Goal: Transaction & Acquisition: Purchase product/service

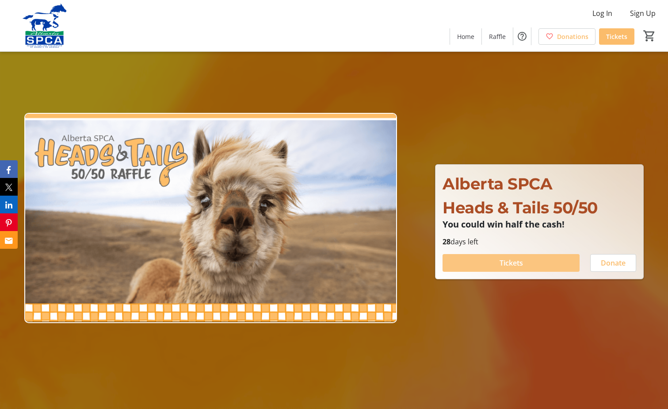
click at [495, 267] on span at bounding box center [511, 262] width 137 height 21
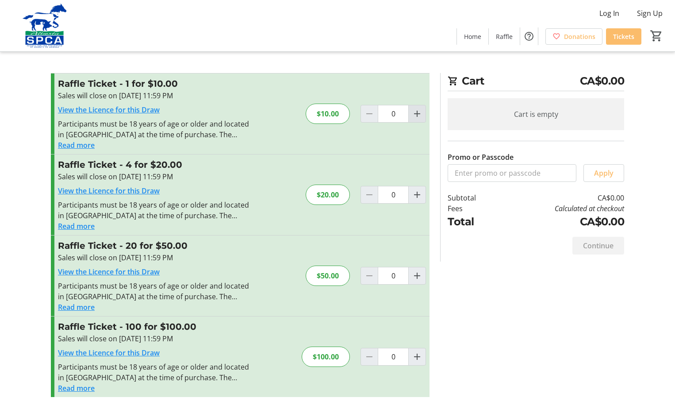
click at [413, 111] on mat-icon "Increment by one" at bounding box center [417, 113] width 11 height 11
type input "1"
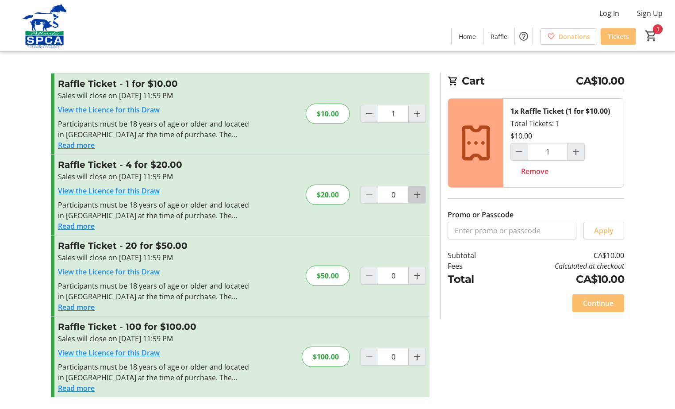
click at [415, 195] on mat-icon "Increment by one" at bounding box center [417, 194] width 11 height 11
type input "1"
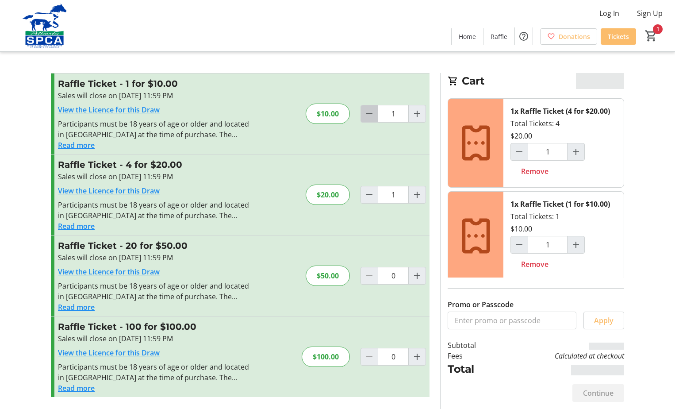
click at [374, 115] on mat-icon "Decrement by one" at bounding box center [369, 113] width 11 height 11
type input "0"
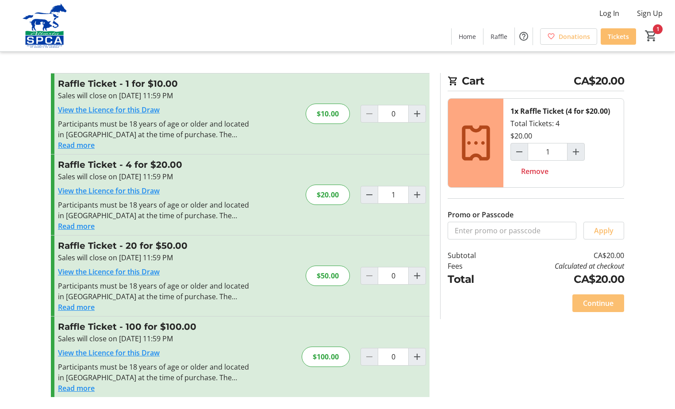
click at [605, 303] on span "Continue" at bounding box center [598, 303] width 31 height 11
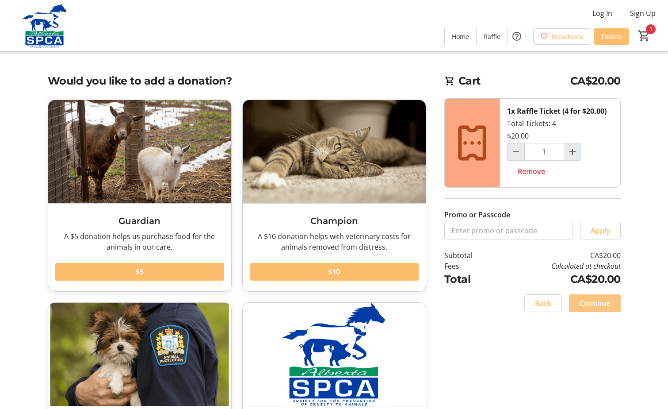
click at [594, 301] on span "Continue" at bounding box center [595, 303] width 31 height 11
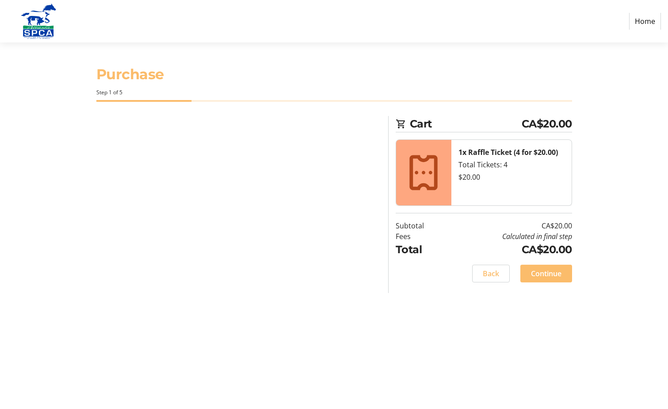
select select "CA"
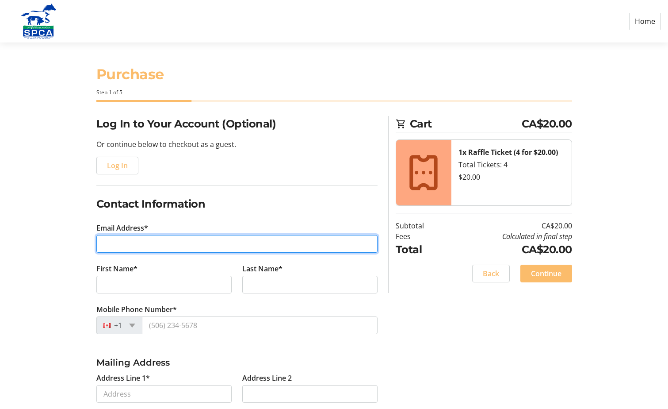
click at [189, 240] on input "Email Address*" at bounding box center [236, 244] width 281 height 18
type input "[EMAIL_ADDRESS][DOMAIN_NAME]"
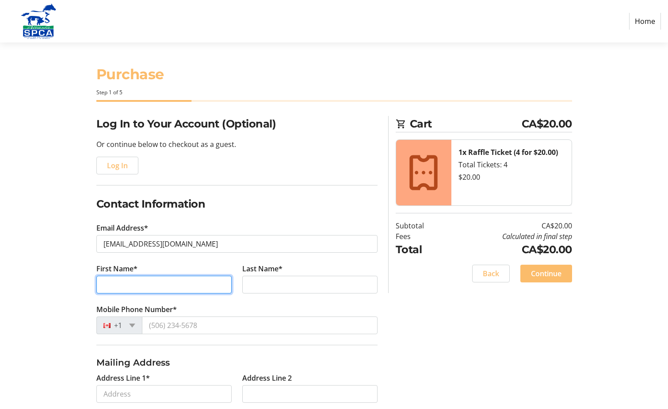
type input "[PERSON_NAME]"
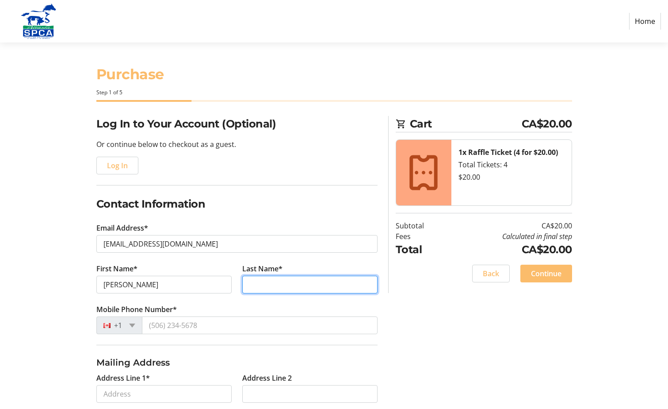
type input "Erdosi"
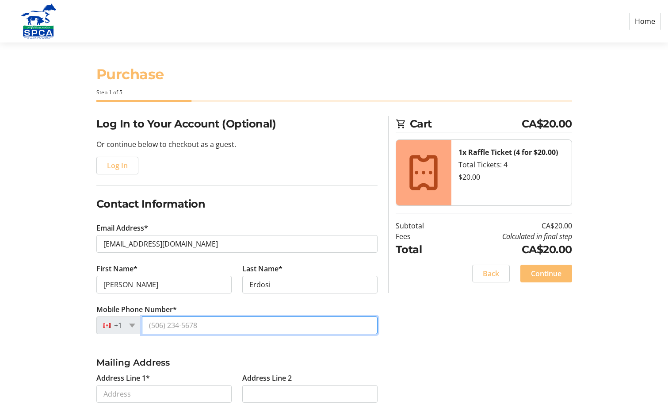
type input "[PHONE_NUMBER]"
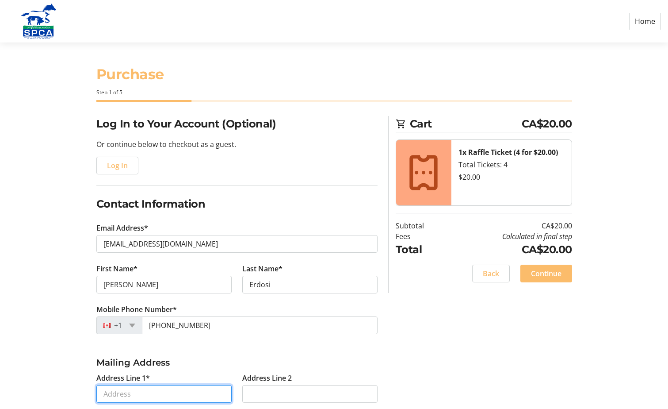
type input "Other"
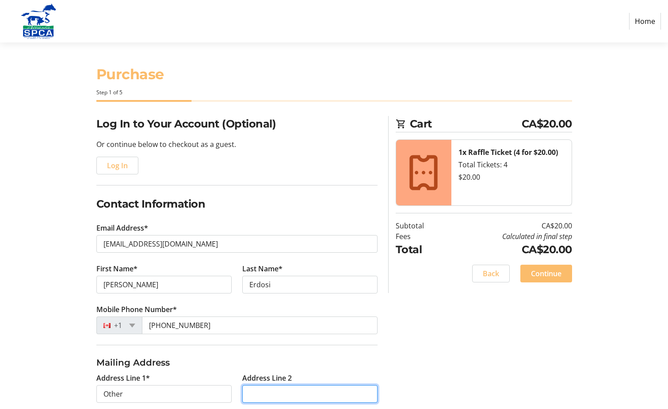
type input "68 Pointe Masson"
type input "Beaumont"
select select "AB"
type input "T4X 1S9"
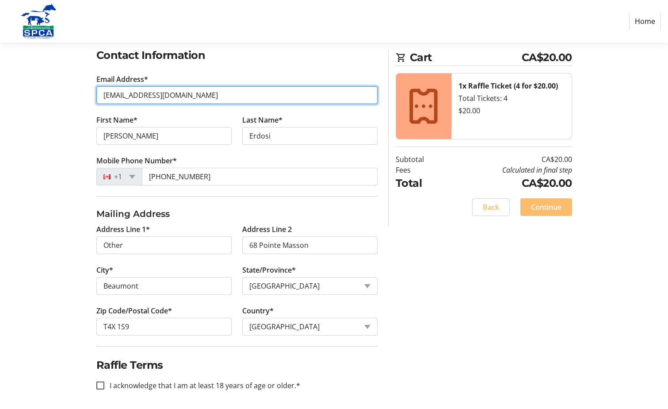
scroll to position [152, 0]
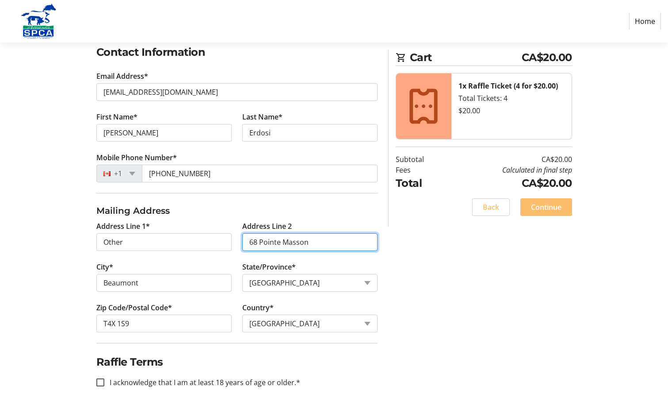
drag, startPoint x: 320, startPoint y: 241, endPoint x: 236, endPoint y: 241, distance: 84.0
click at [236, 241] on div "Address Line 1* Other Address Line 2 [GEOGRAPHIC_DATA]* [GEOGRAPHIC_DATA]/Provi…" at bounding box center [237, 282] width 292 height 122
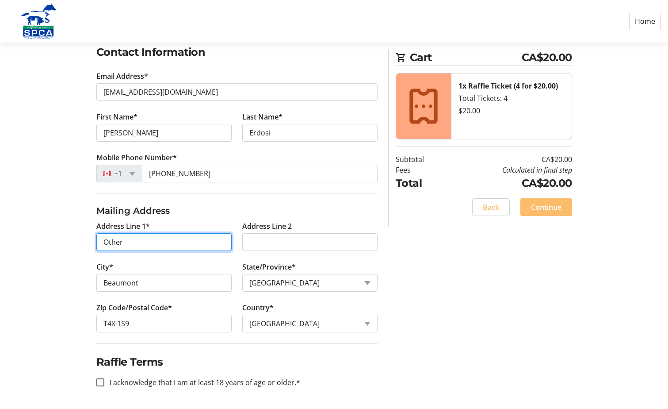
drag, startPoint x: 153, startPoint y: 241, endPoint x: 73, endPoint y: 240, distance: 79.2
click at [73, 240] on div "Log In to Your Account (Optional) Or continue below to checkout as a guest. Log…" at bounding box center [334, 186] width 584 height 445
paste input "68 Pointe Masson"
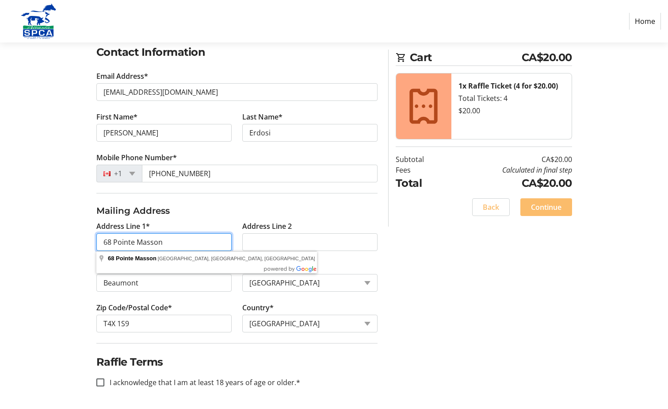
type input "68 Pointe Masson"
click at [179, 220] on tr-shared-address-form-ui "Address Line 1* 68 Pointe Masson Address Line 2 City* [GEOGRAPHIC_DATA]/Provinc…" at bounding box center [236, 273] width 281 height 139
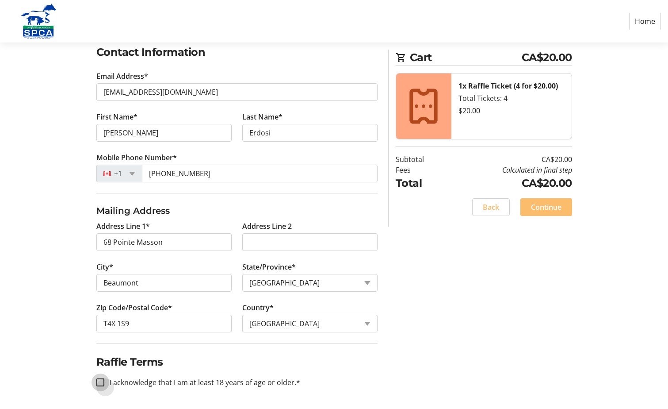
click at [100, 381] on input "I acknowledge that I am at least 18 years of age or older.*" at bounding box center [100, 382] width 8 height 8
checkbox input "true"
click at [542, 205] on span "Continue" at bounding box center [546, 207] width 31 height 11
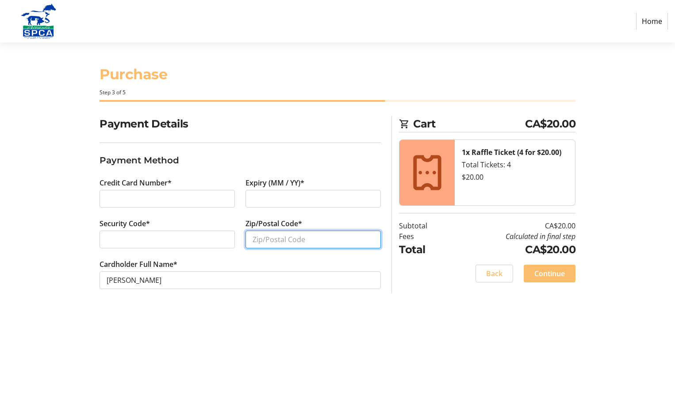
click at [274, 241] on input "Zip/Postal Code*" at bounding box center [313, 239] width 135 height 18
type input "t4x1s9"
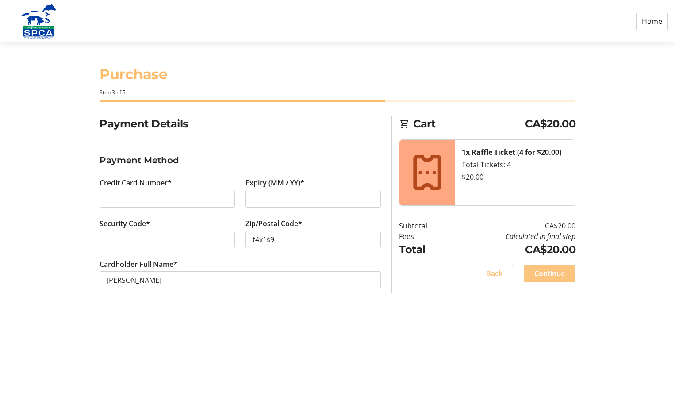
click at [549, 272] on span "Continue" at bounding box center [549, 273] width 31 height 11
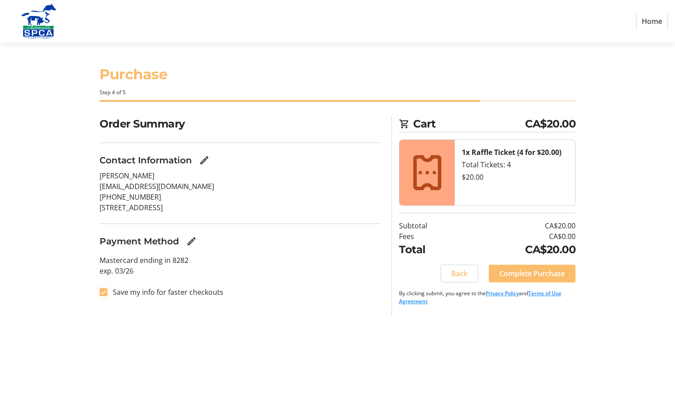
click at [99, 292] on div at bounding box center [103, 291] width 21 height 21
checkbox input "false"
click at [540, 273] on span "Complete Purchase" at bounding box center [531, 273] width 65 height 11
